Goal: Transaction & Acquisition: Purchase product/service

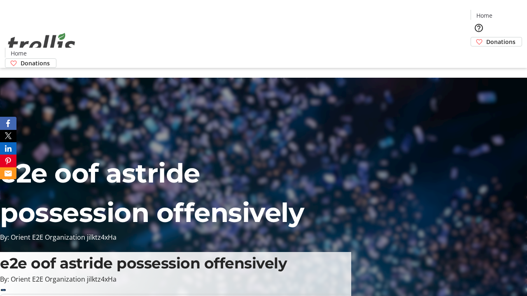
click at [486, 37] on span "Donations" at bounding box center [500, 41] width 29 height 9
